Goal: Task Accomplishment & Management: Complete application form

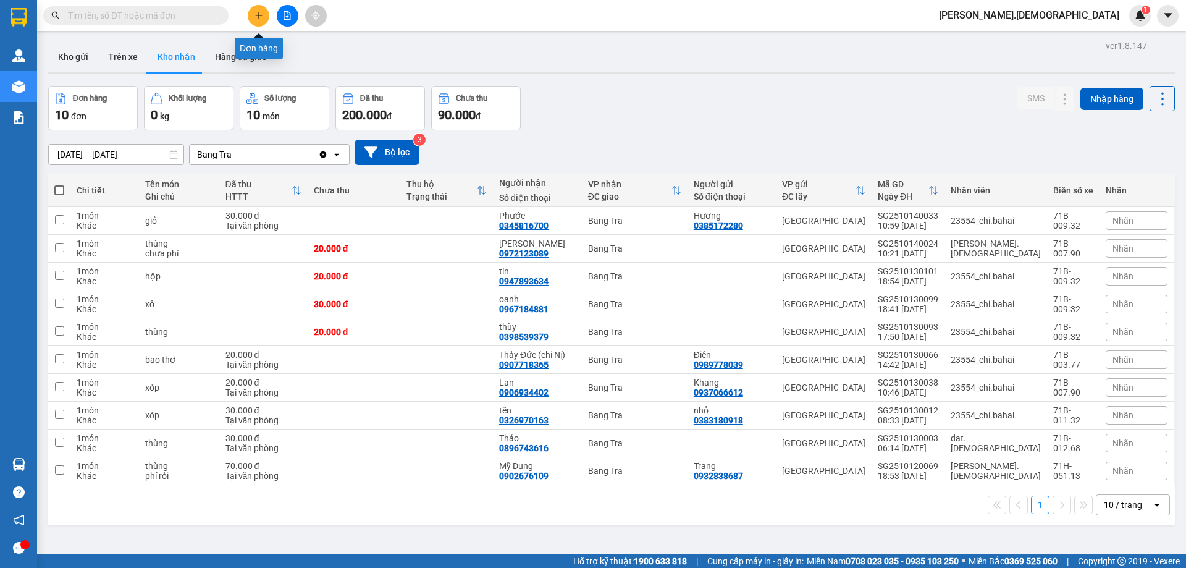
click at [254, 19] on icon "plus" at bounding box center [258, 15] width 9 height 9
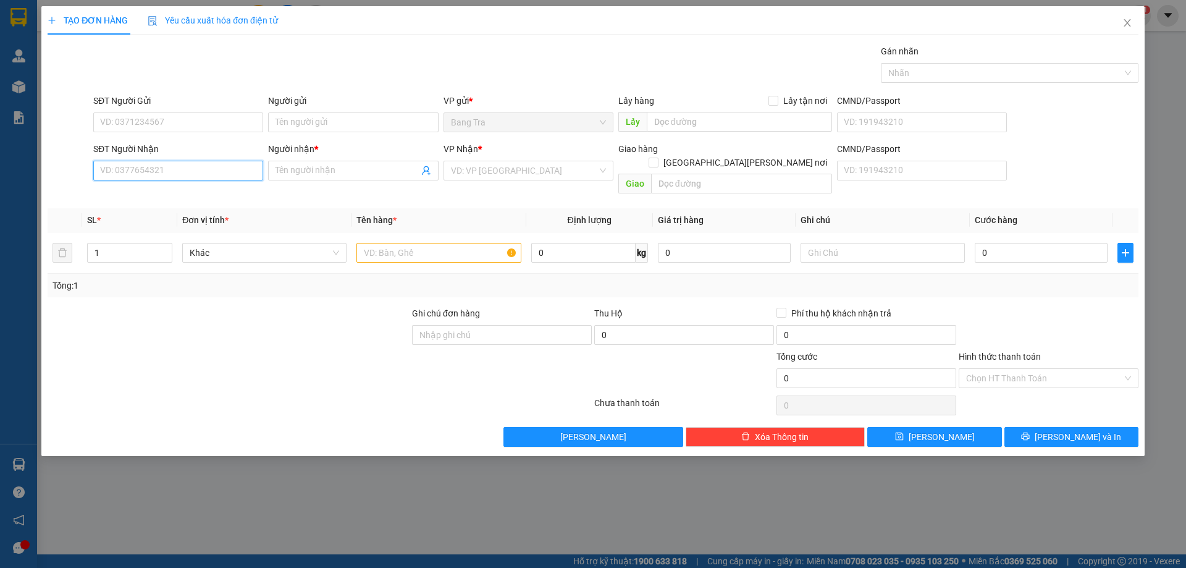
click at [190, 172] on input "SĐT Người Nhận" at bounding box center [178, 171] width 170 height 20
click at [158, 195] on div "0931580646 - [PERSON_NAME]" at bounding box center [178, 195] width 155 height 14
type input "0931580646"
type input "Tuyền"
type input "0931580646"
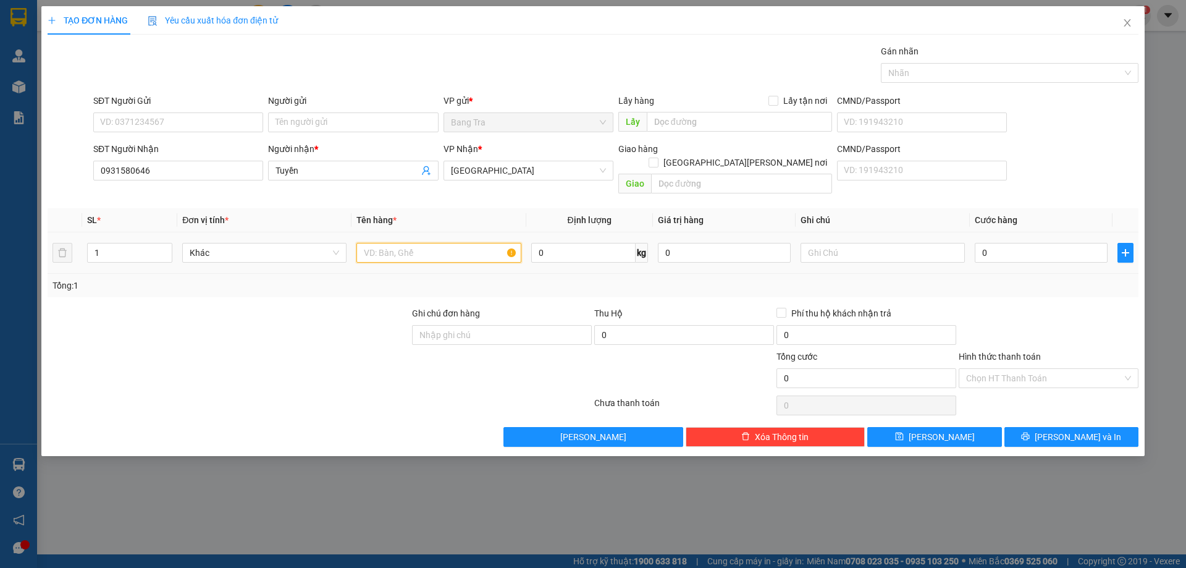
click at [387, 243] on input "text" at bounding box center [438, 253] width 164 height 20
type input "thùng"
click at [987, 243] on input "0" at bounding box center [1041, 253] width 133 height 20
type input "2"
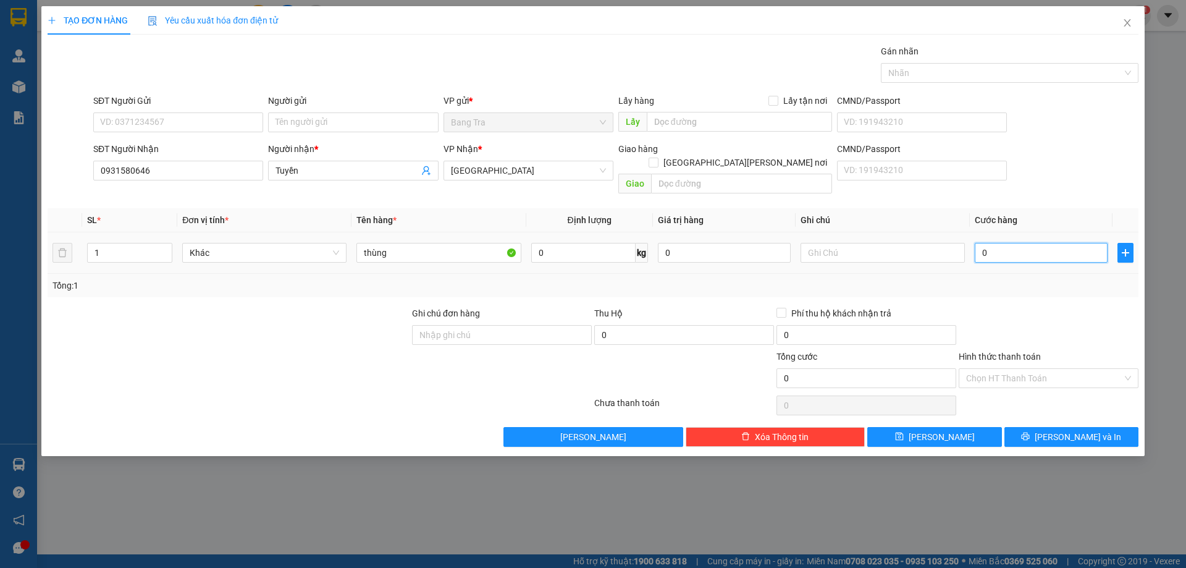
type input "2"
type input "20"
type input "20.000"
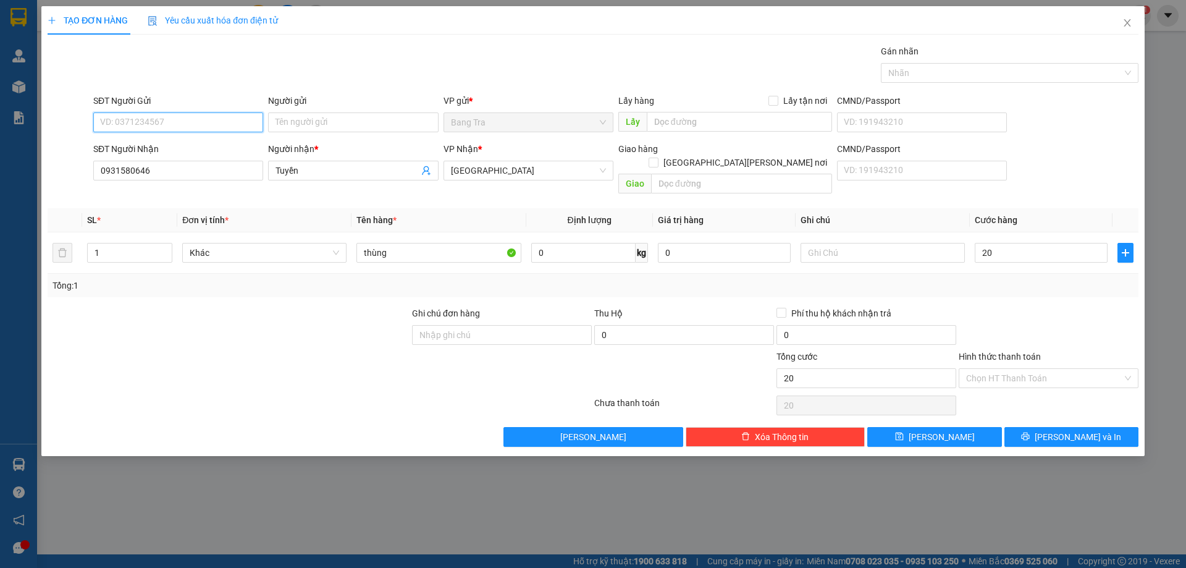
type input "20.000"
click at [245, 118] on input "SĐT Người Gửi" at bounding box center [178, 122] width 170 height 20
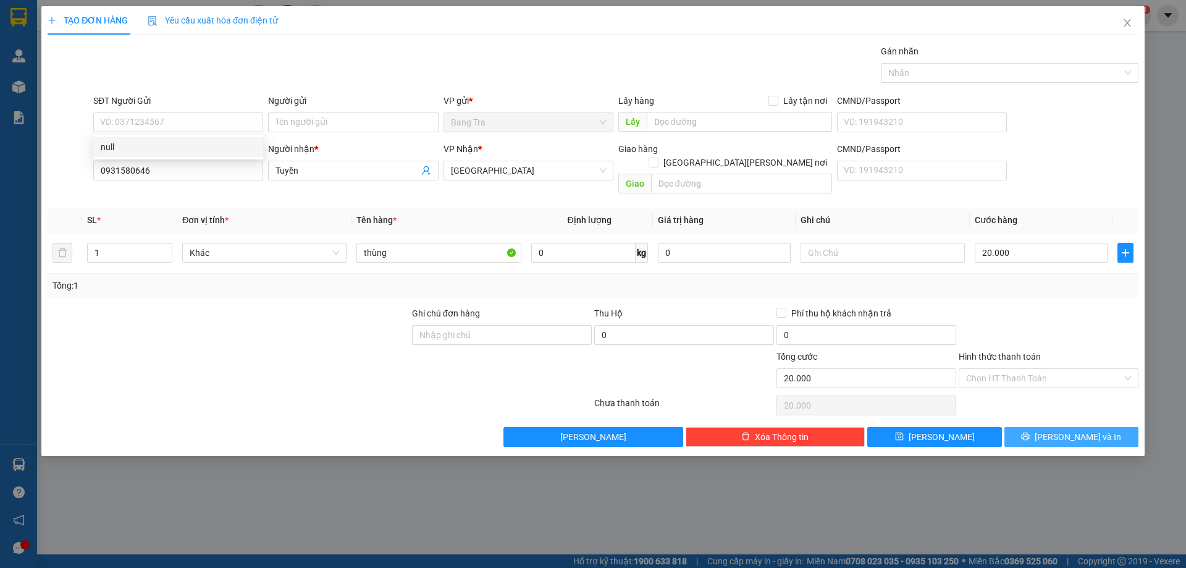
click at [1030, 432] on icon "printer" at bounding box center [1026, 436] width 8 height 8
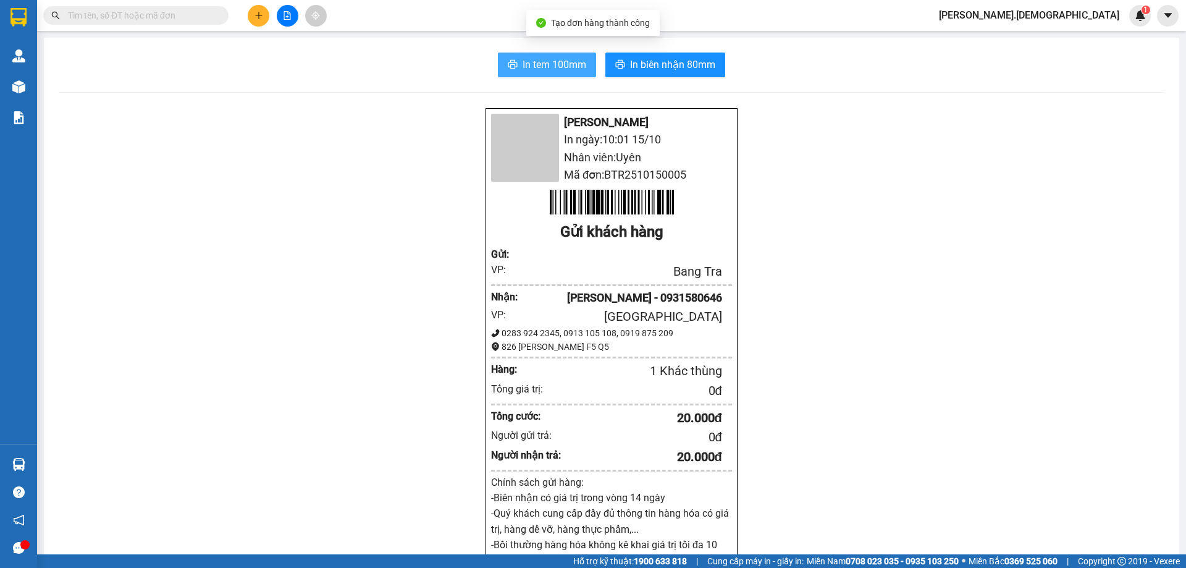
click at [568, 61] on span "In tem 100mm" at bounding box center [555, 64] width 64 height 15
